Goal: Task Accomplishment & Management: Complete application form

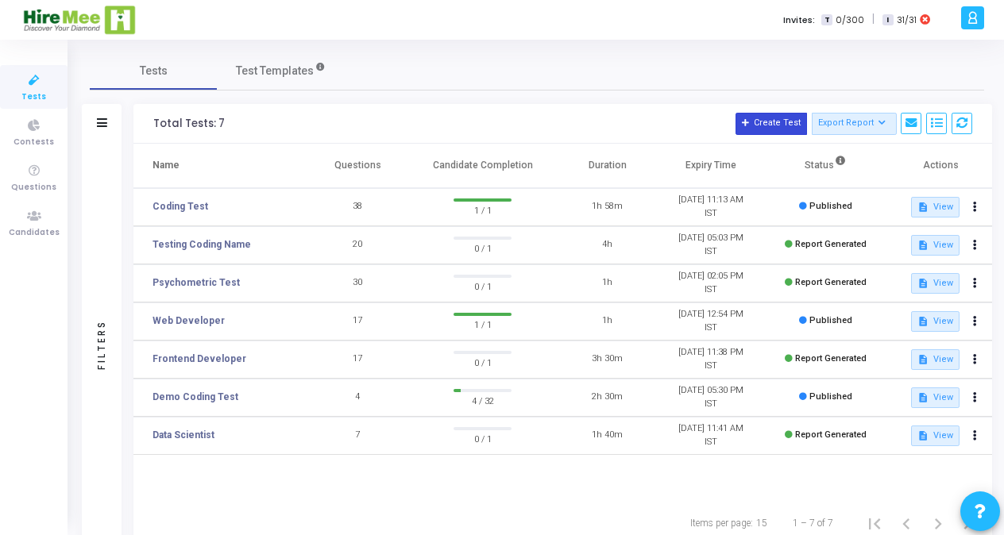
click at [789, 128] on button "Create Test" at bounding box center [770, 124] width 71 height 22
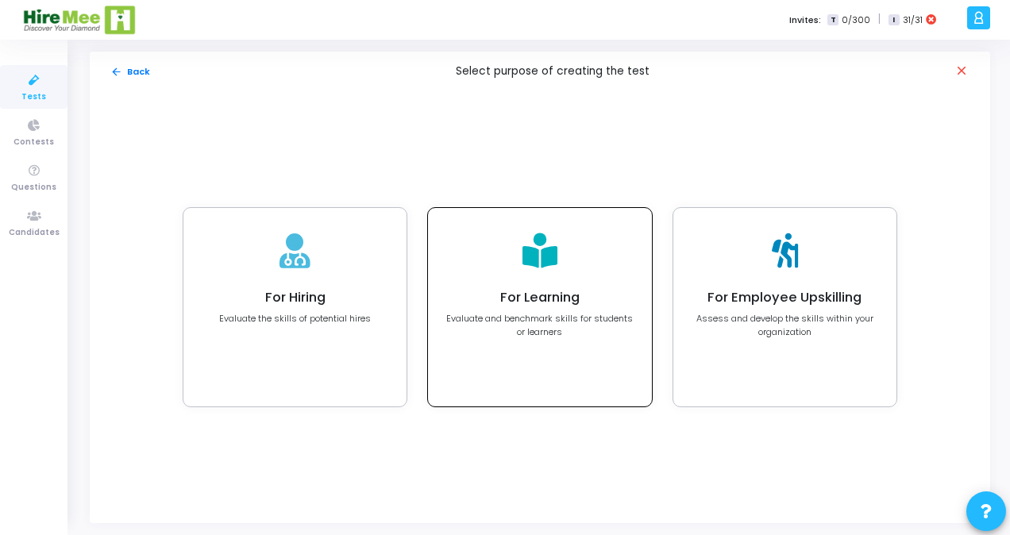
click at [563, 307] on div "For Learning Evaluate and benchmark skills for students or learners" at bounding box center [540, 314] width 188 height 48
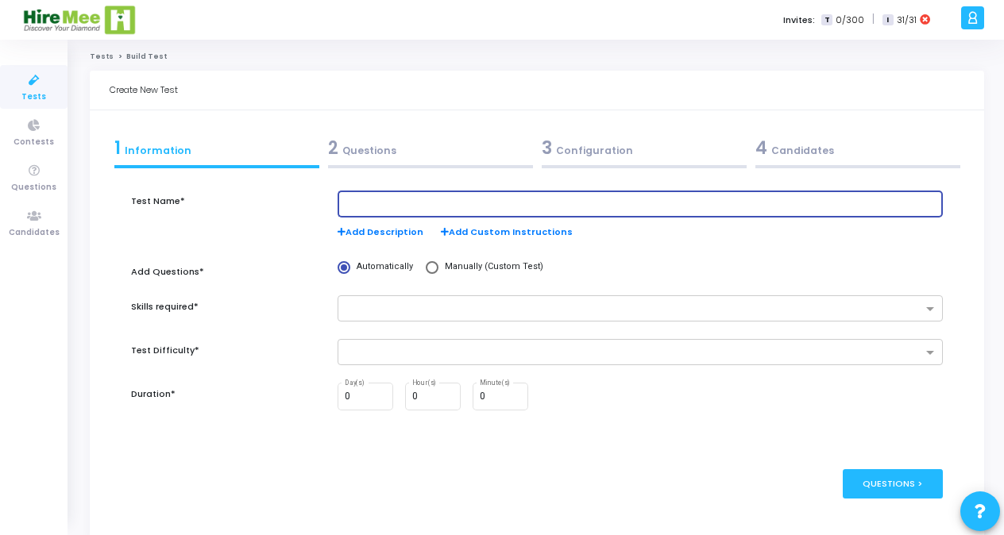
click at [407, 203] on input "text" at bounding box center [641, 204] width 592 height 11
type input "Round zero plus Test"
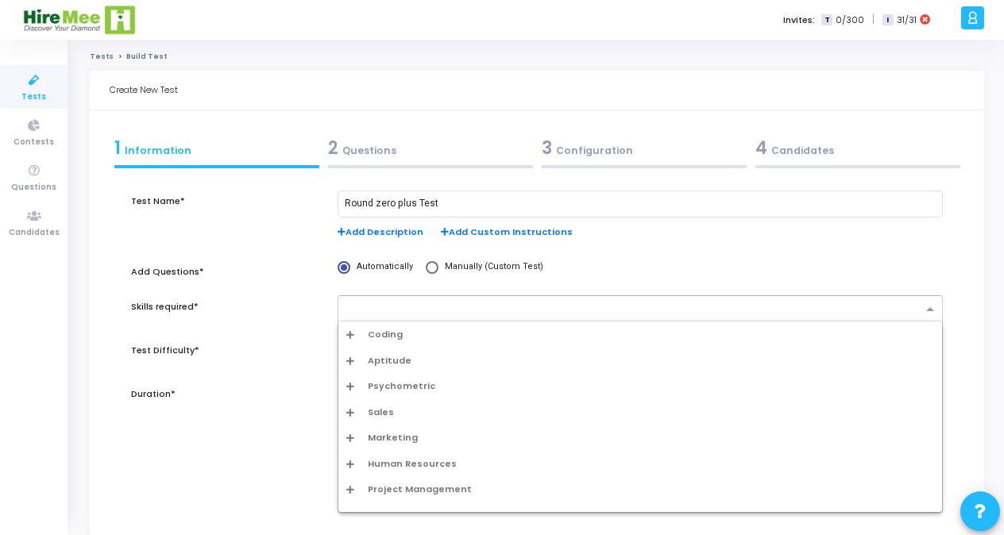
click at [382, 310] on input "text" at bounding box center [634, 310] width 576 height 14
click at [385, 358] on span "Aptitude" at bounding box center [390, 361] width 44 height 14
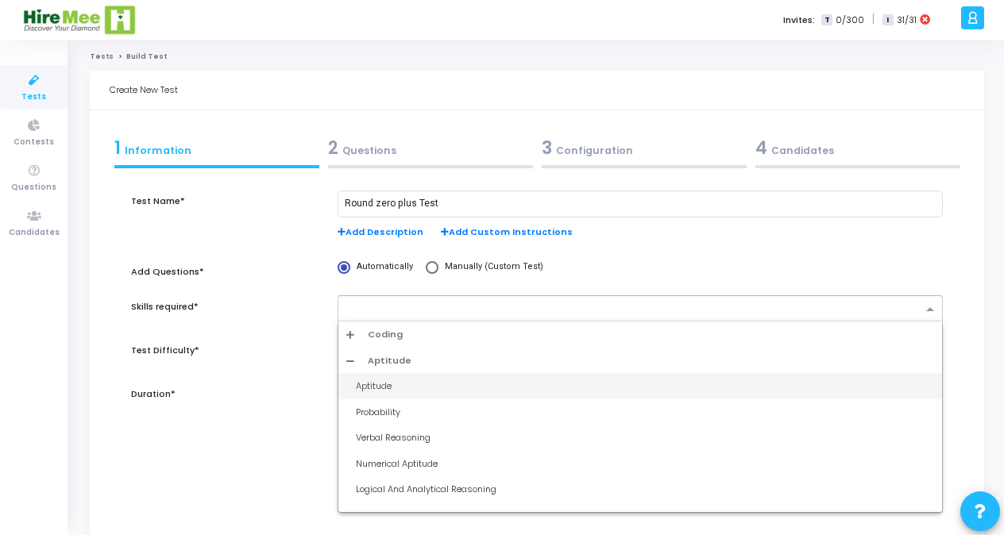
click at [381, 380] on div "Aptitude" at bounding box center [645, 387] width 578 height 14
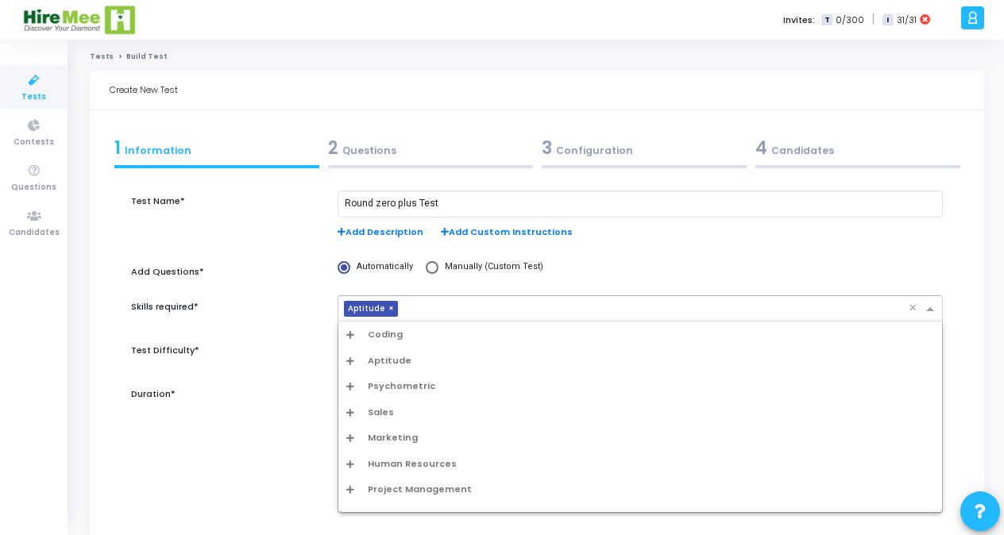
click at [424, 318] on div at bounding box center [655, 311] width 507 height 16
click at [386, 361] on span "Aptitude" at bounding box center [390, 361] width 44 height 14
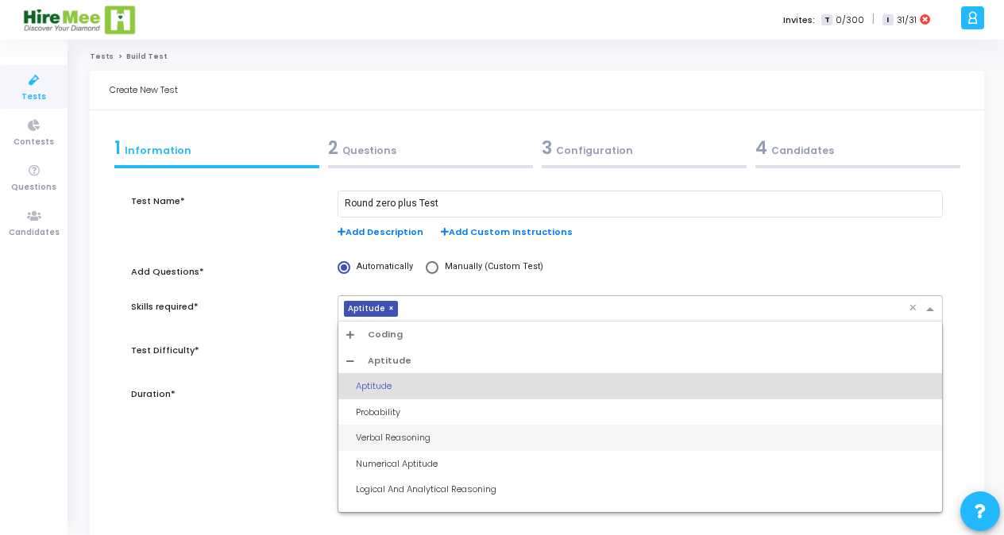
click at [381, 438] on div "Verbal Reasoning" at bounding box center [645, 438] width 578 height 14
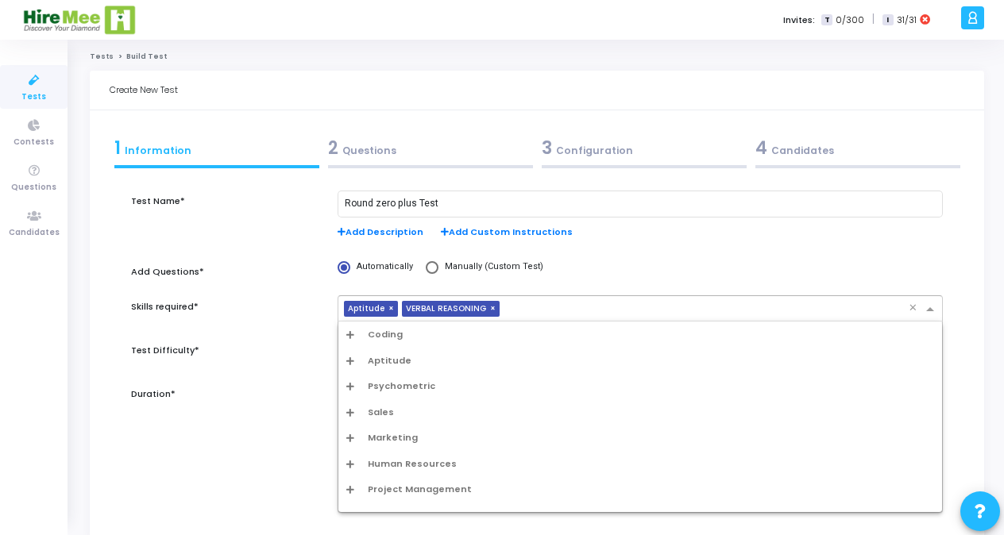
click at [519, 308] on input "text" at bounding box center [707, 310] width 403 height 14
click at [388, 361] on span "Aptitude" at bounding box center [390, 361] width 44 height 14
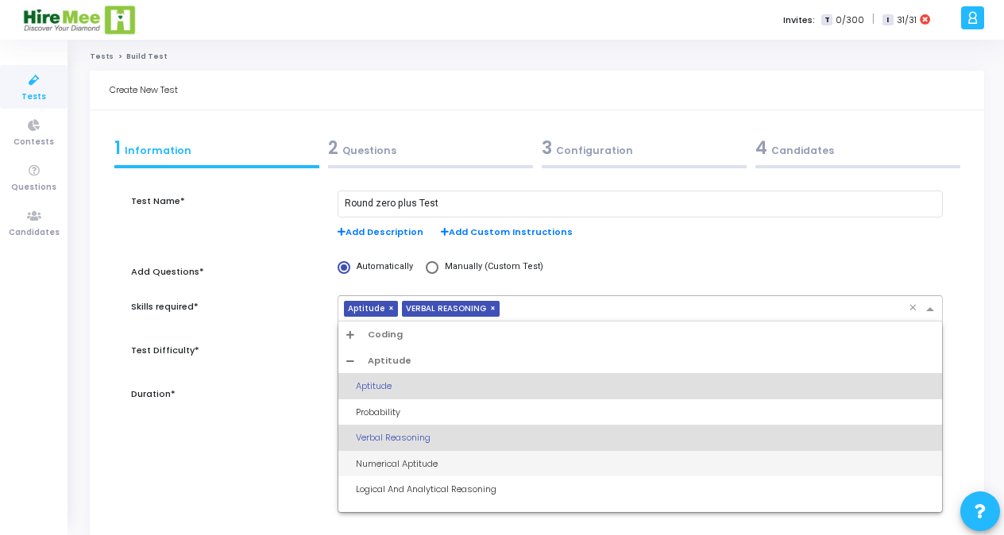
click at [386, 465] on div "Numerical Aptitude" at bounding box center [645, 464] width 578 height 14
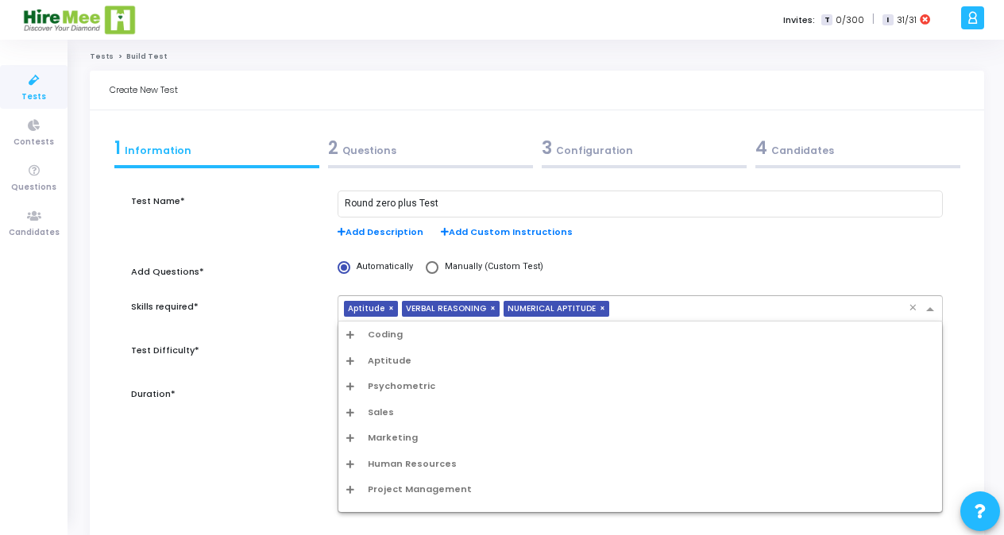
click at [636, 307] on input "text" at bounding box center [761, 310] width 293 height 14
click at [396, 362] on span "Aptitude" at bounding box center [390, 361] width 44 height 14
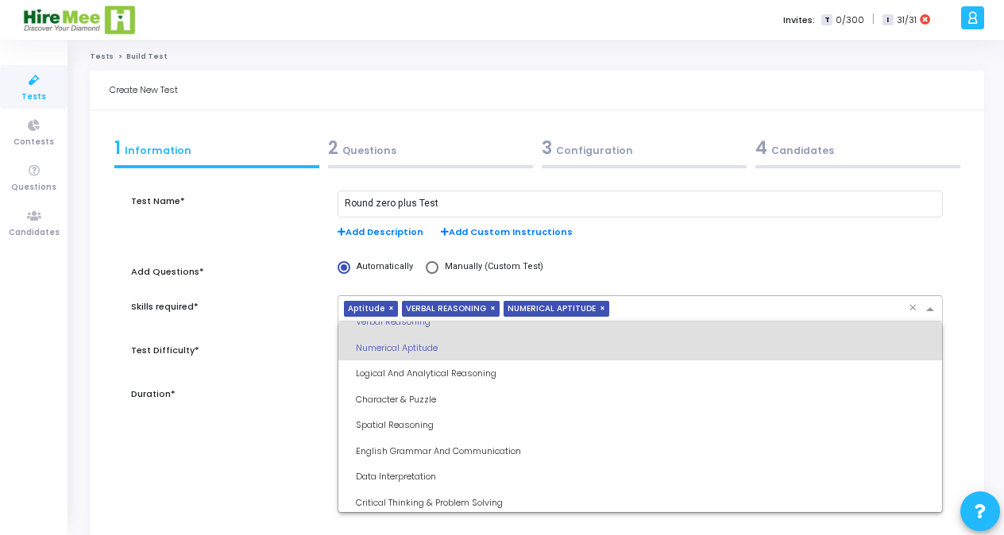
scroll to position [121, 0]
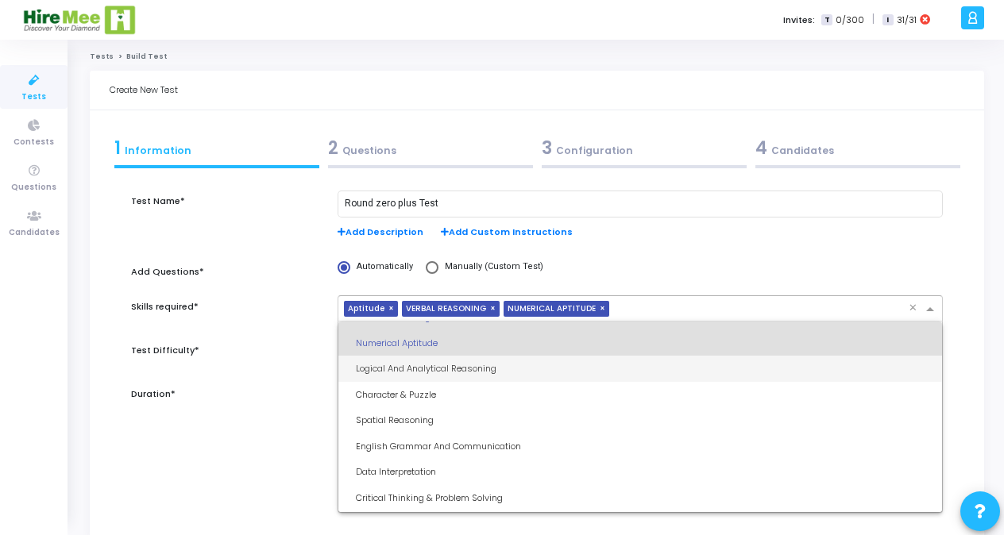
click at [392, 372] on div "Logical And Analytical Reasoning" at bounding box center [645, 369] width 578 height 14
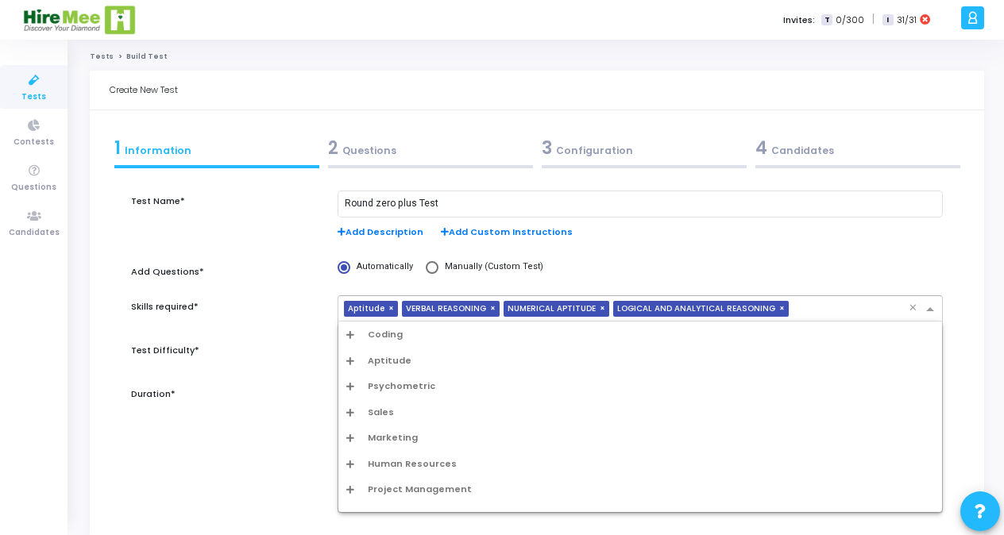
click at [795, 308] on input "text" at bounding box center [852, 310] width 114 height 14
click at [394, 364] on span "Aptitude" at bounding box center [390, 361] width 44 height 14
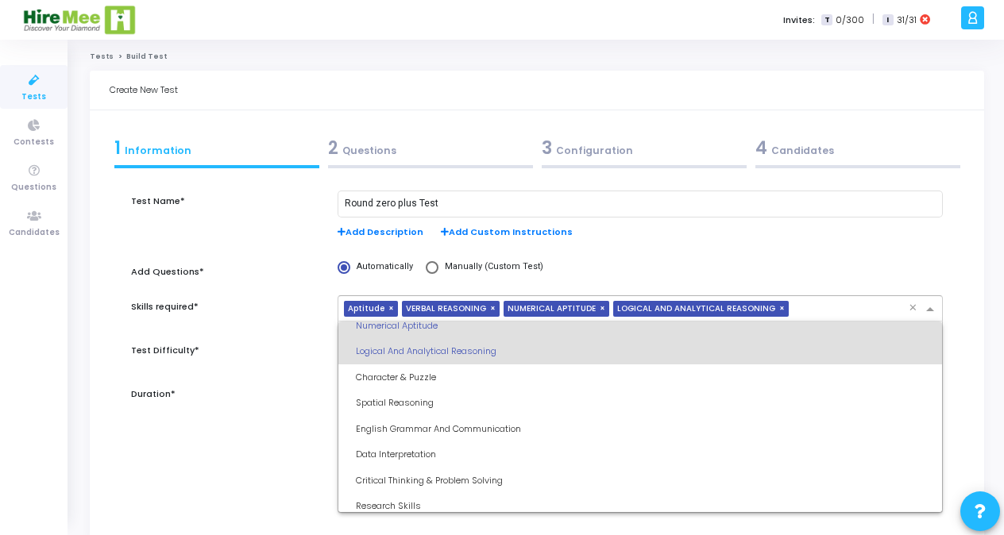
scroll to position [148, 0]
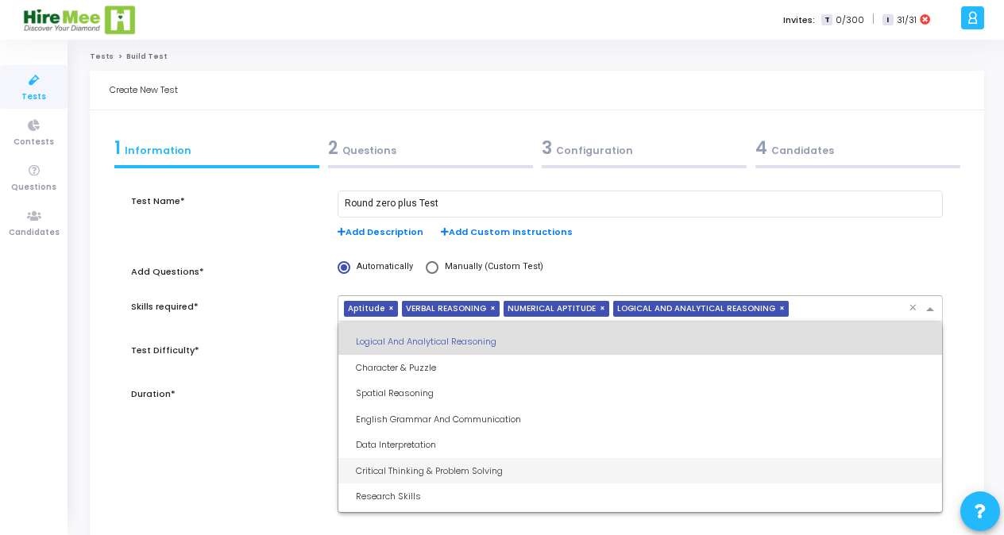
click at [416, 465] on div "Critical Thinking & Problem Solving" at bounding box center [645, 472] width 578 height 14
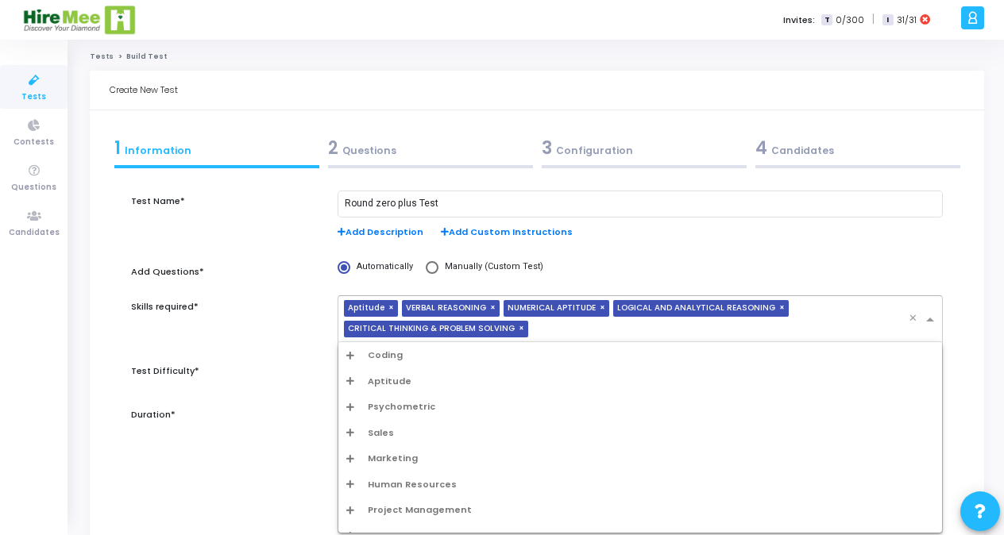
click at [542, 329] on input "text" at bounding box center [721, 330] width 374 height 14
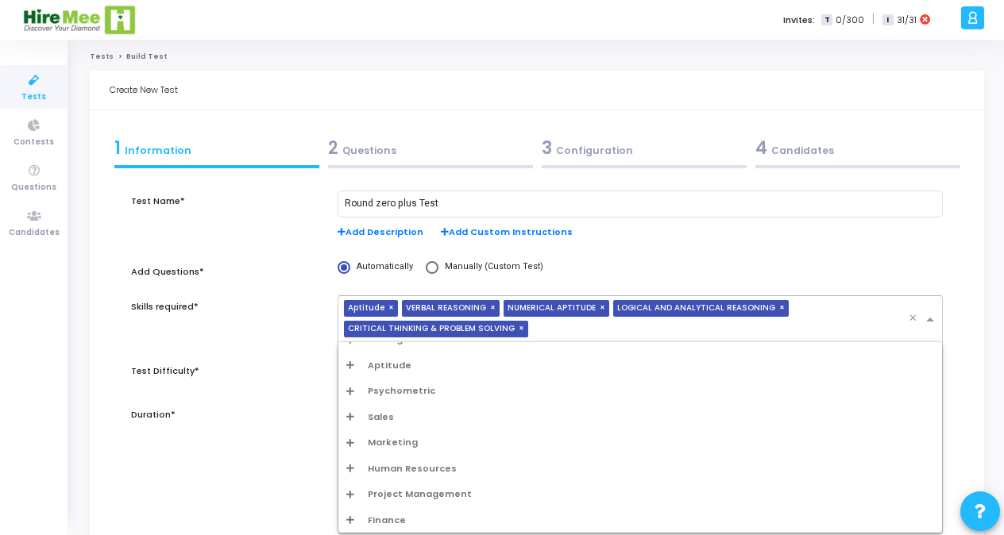
scroll to position [0, 0]
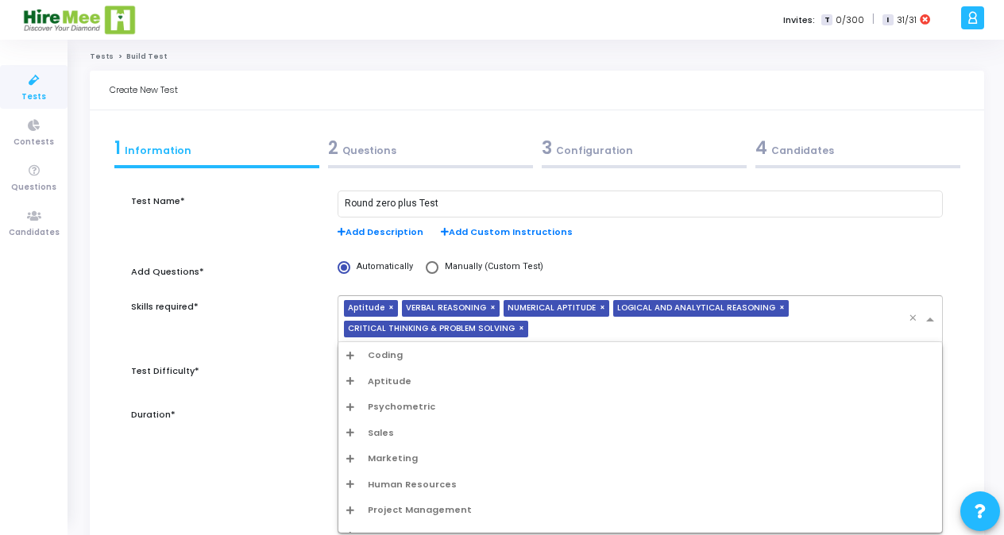
click at [381, 353] on span "Coding" at bounding box center [385, 356] width 35 height 14
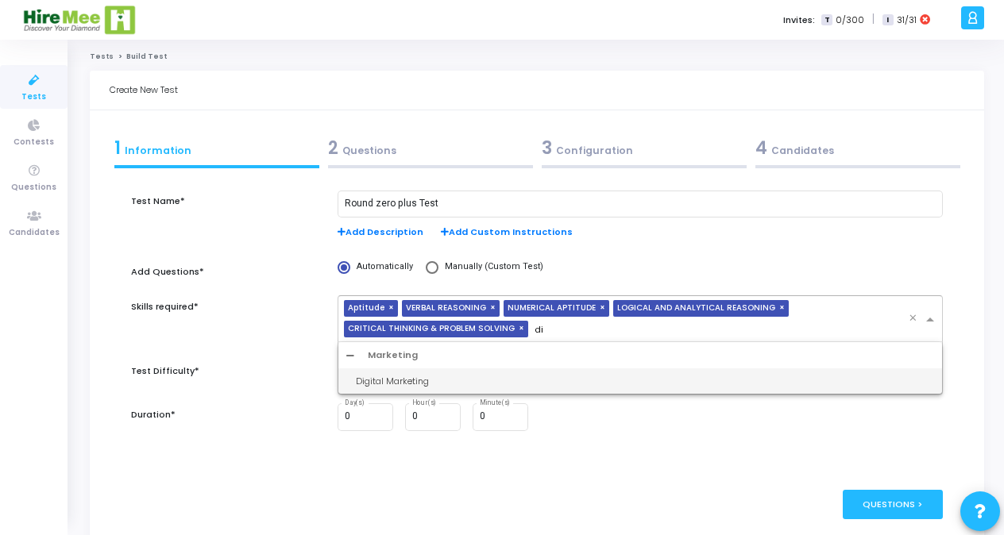
type input "d"
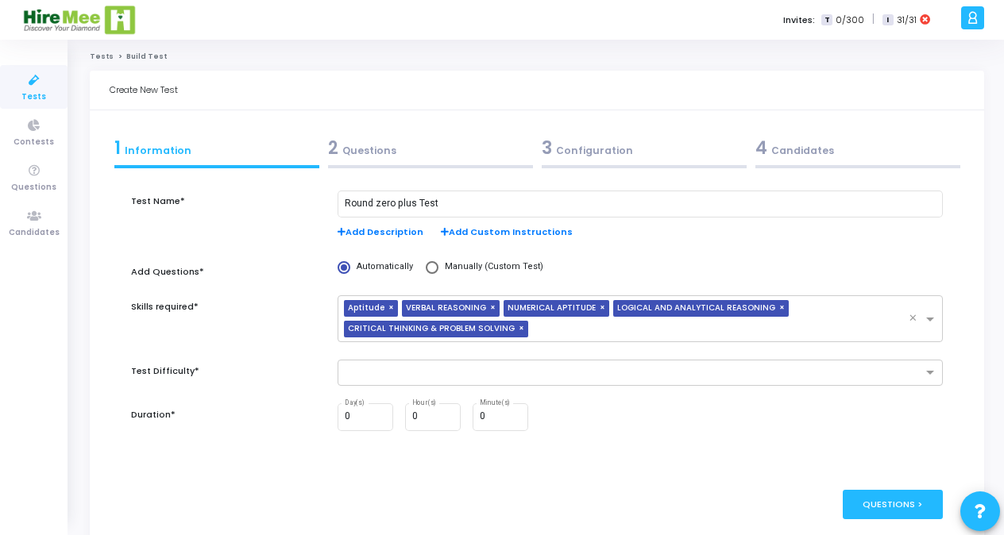
click at [694, 258] on div "Test Name* Round zero plus Test Add Description Add Custom Instructions Add Que…" at bounding box center [537, 320] width 812 height 258
click at [403, 364] on div at bounding box center [630, 373] width 584 height 20
